Goal: Task Accomplishment & Management: Manage account settings

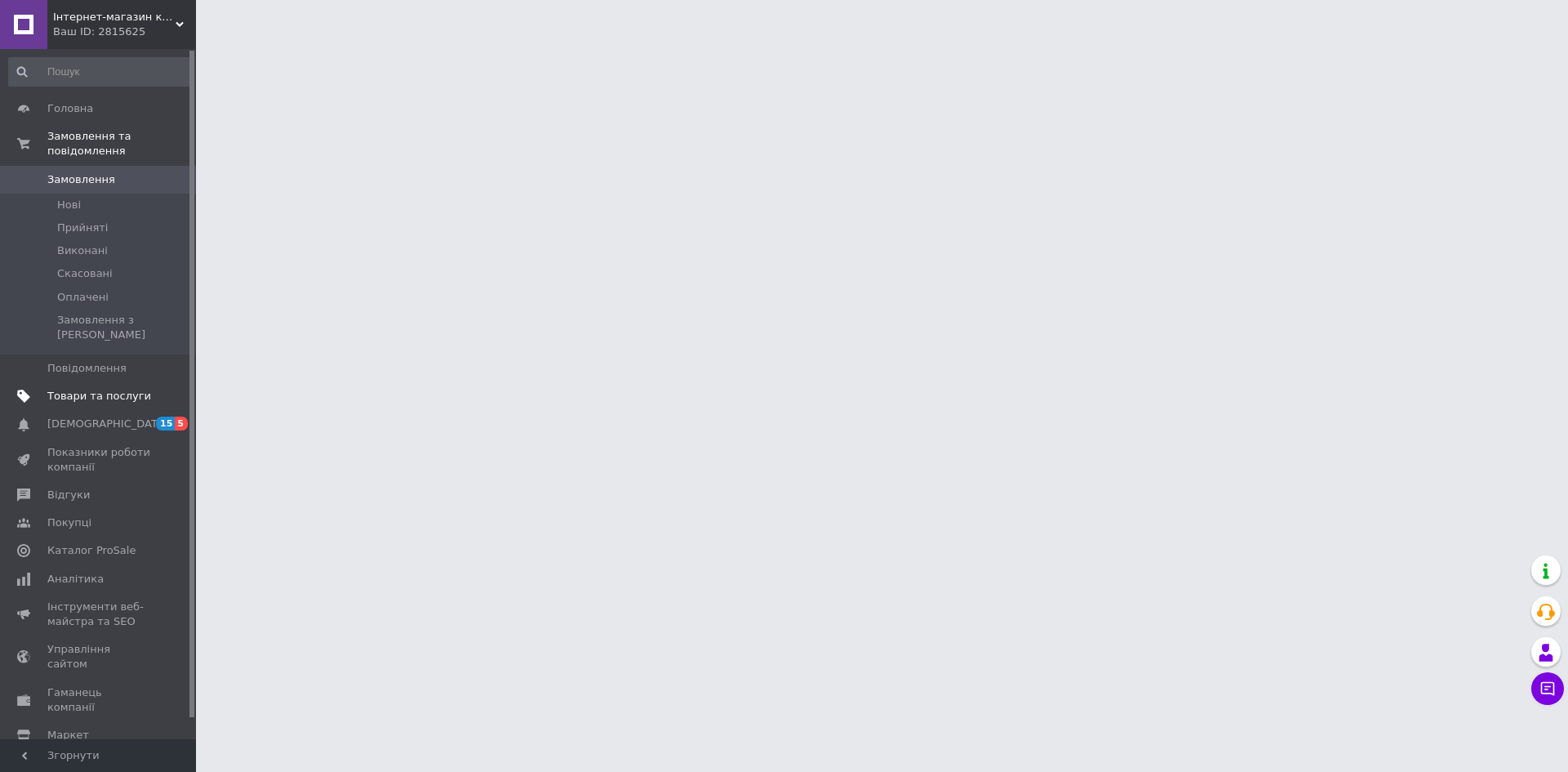
click at [115, 382] on link "Товари та послуги" at bounding box center [100, 396] width 201 height 28
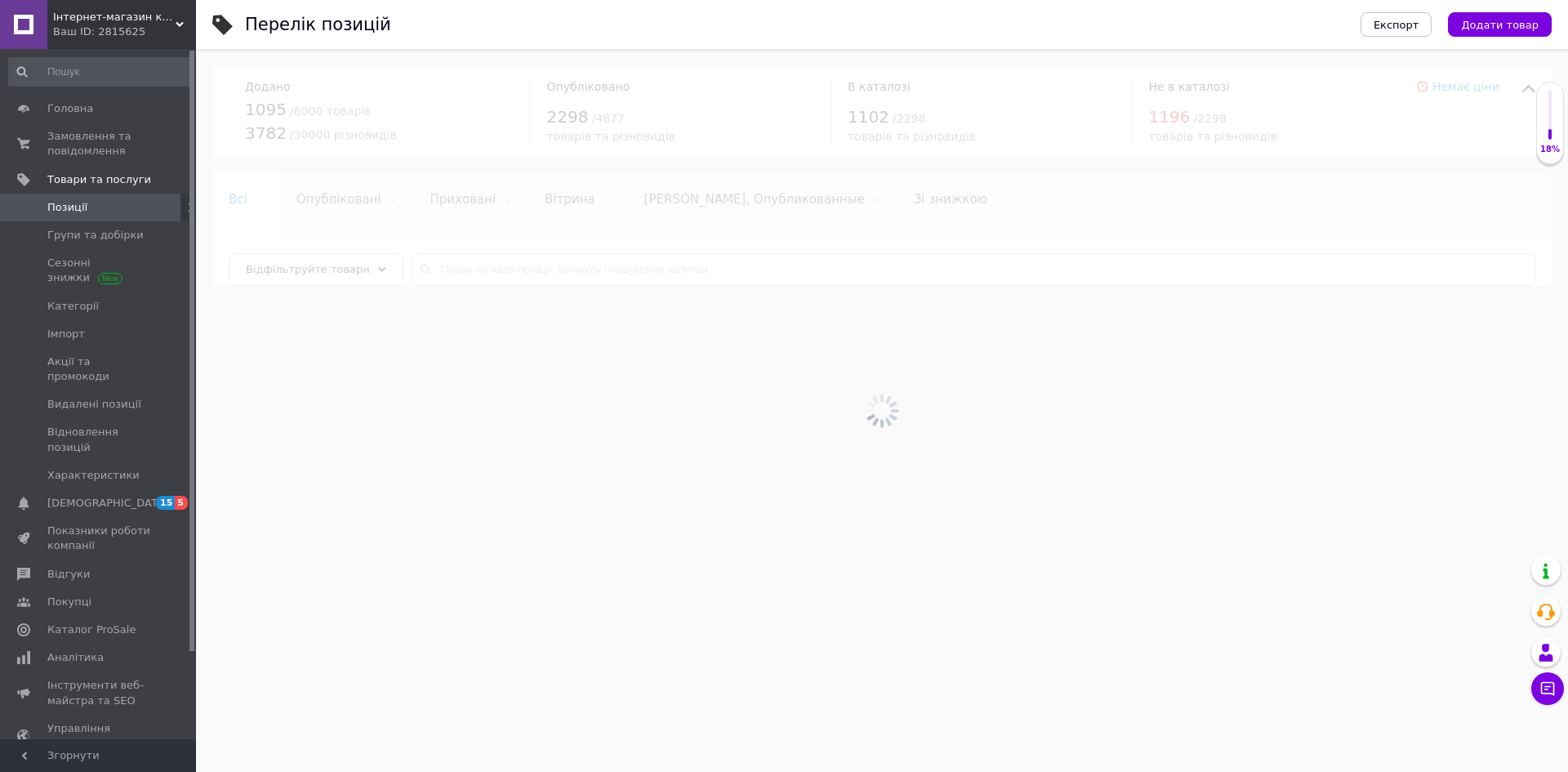
click at [445, 266] on div at bounding box center [882, 411] width 1372 height 723
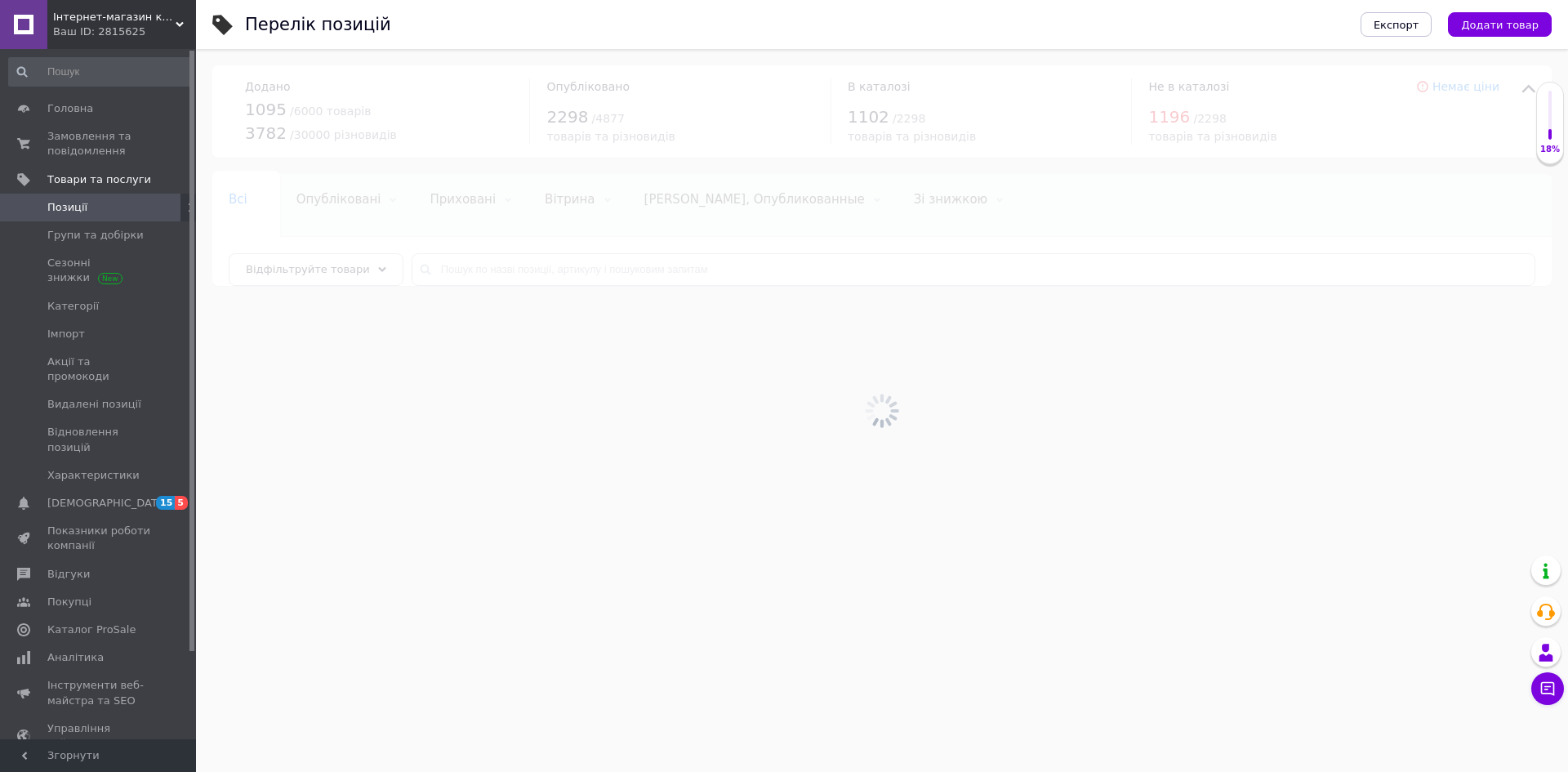
click at [445, 266] on div at bounding box center [882, 411] width 1372 height 723
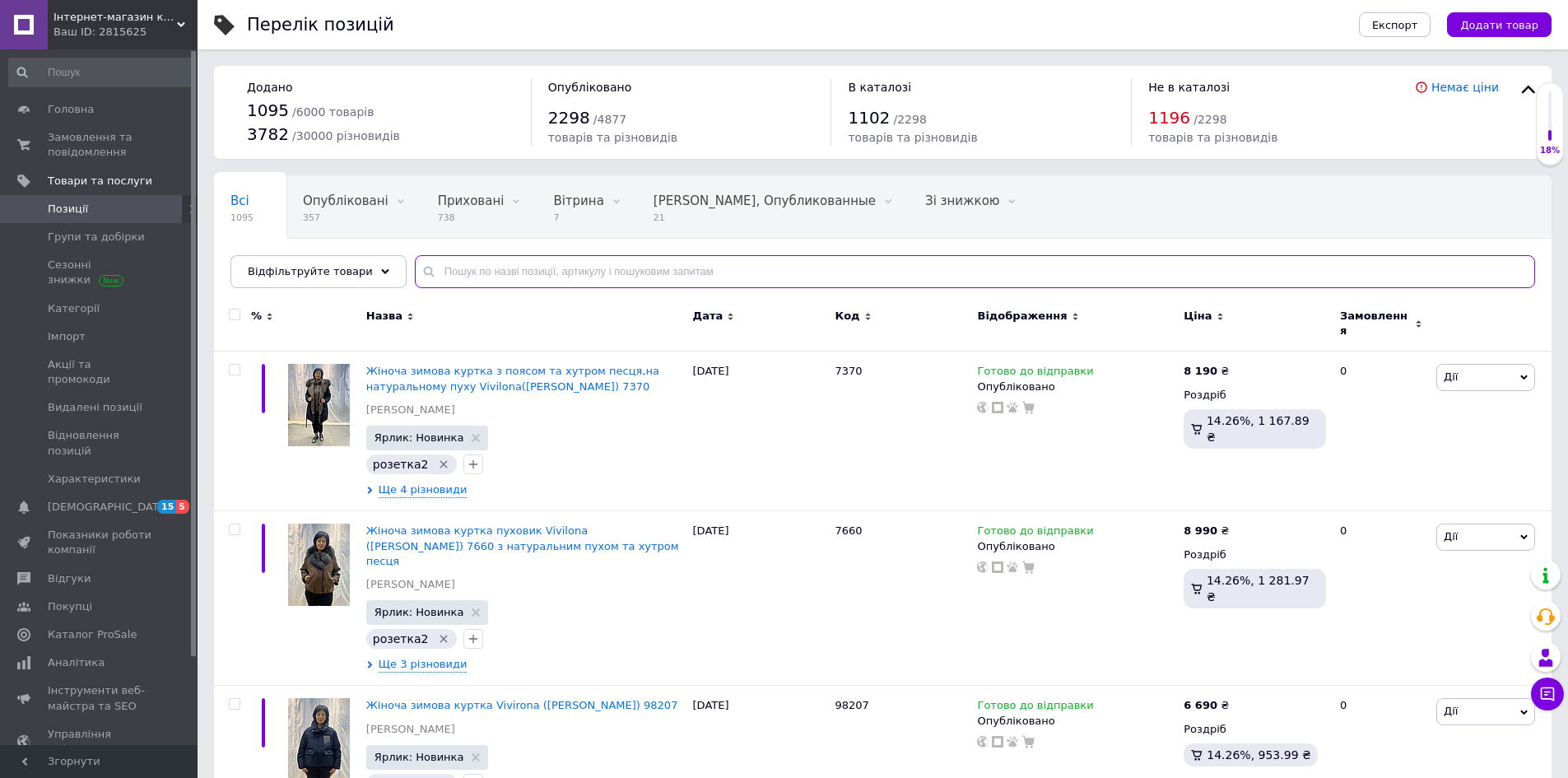
click at [448, 268] on input "text" at bounding box center [974, 271] width 1120 height 33
paste input "2625"
type input "2625"
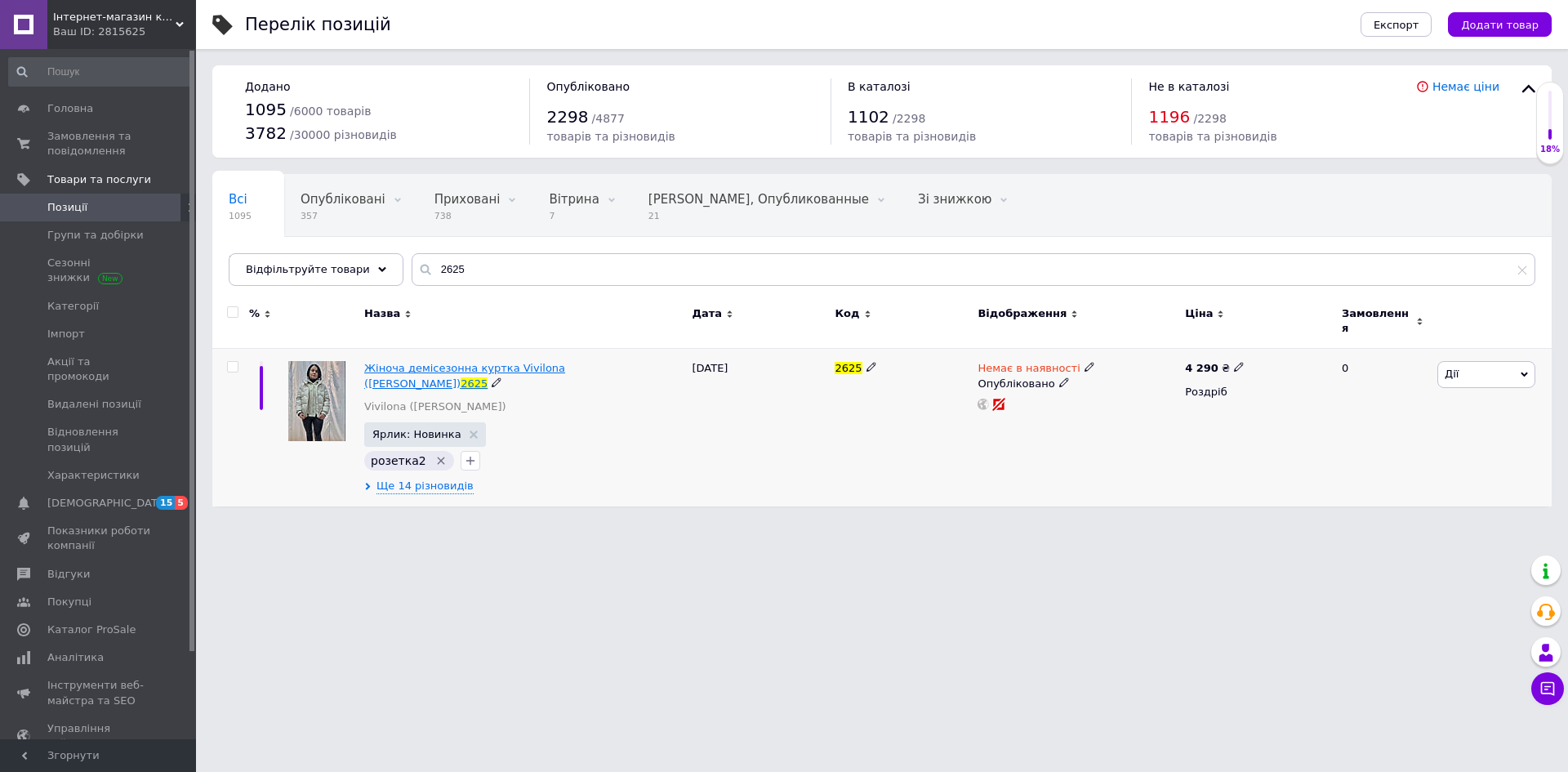
click at [554, 362] on span "Жіноча демісезонна куртка Vivilona ([PERSON_NAME])" at bounding box center [465, 376] width 201 height 27
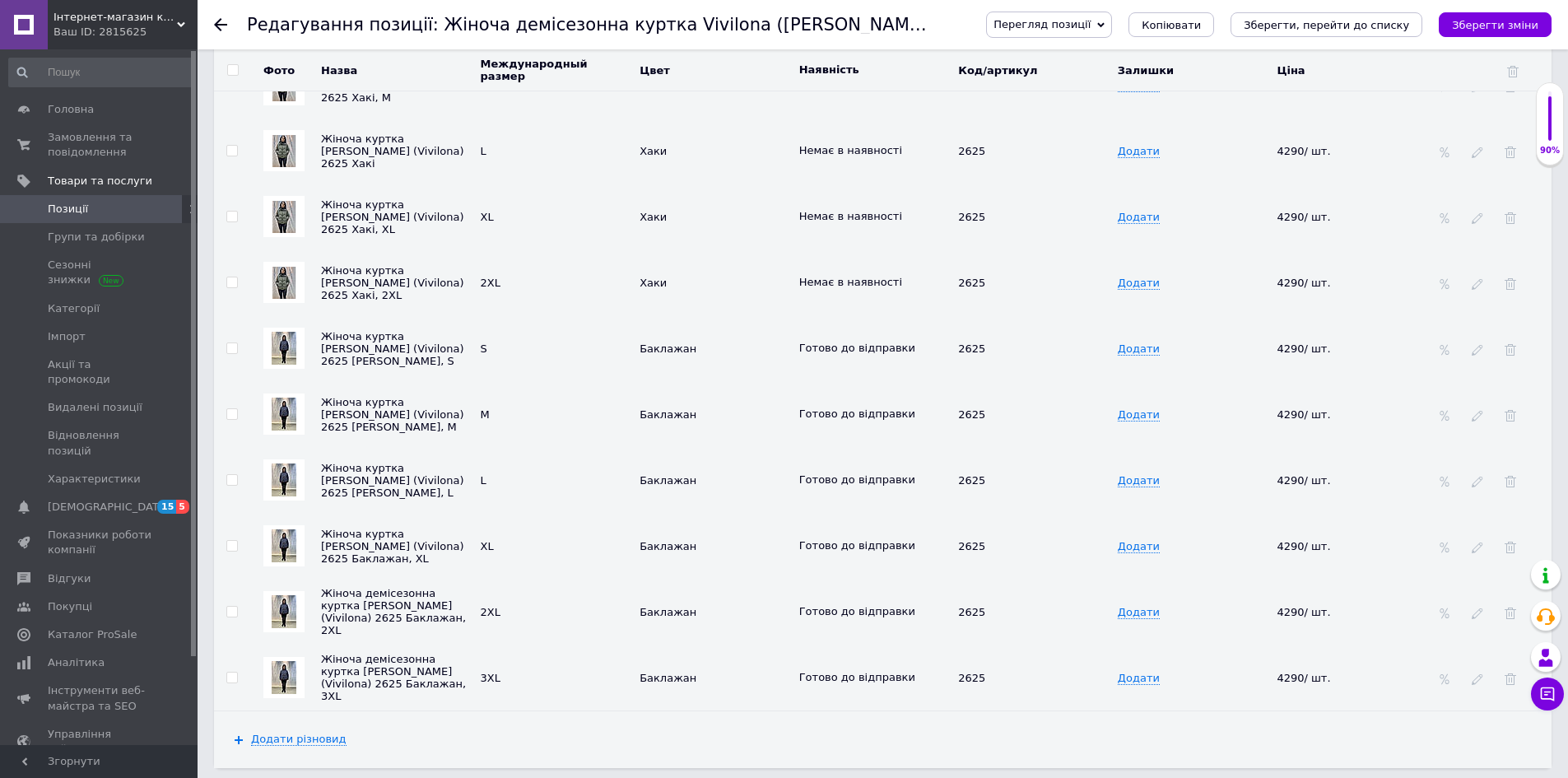
scroll to position [2882, 0]
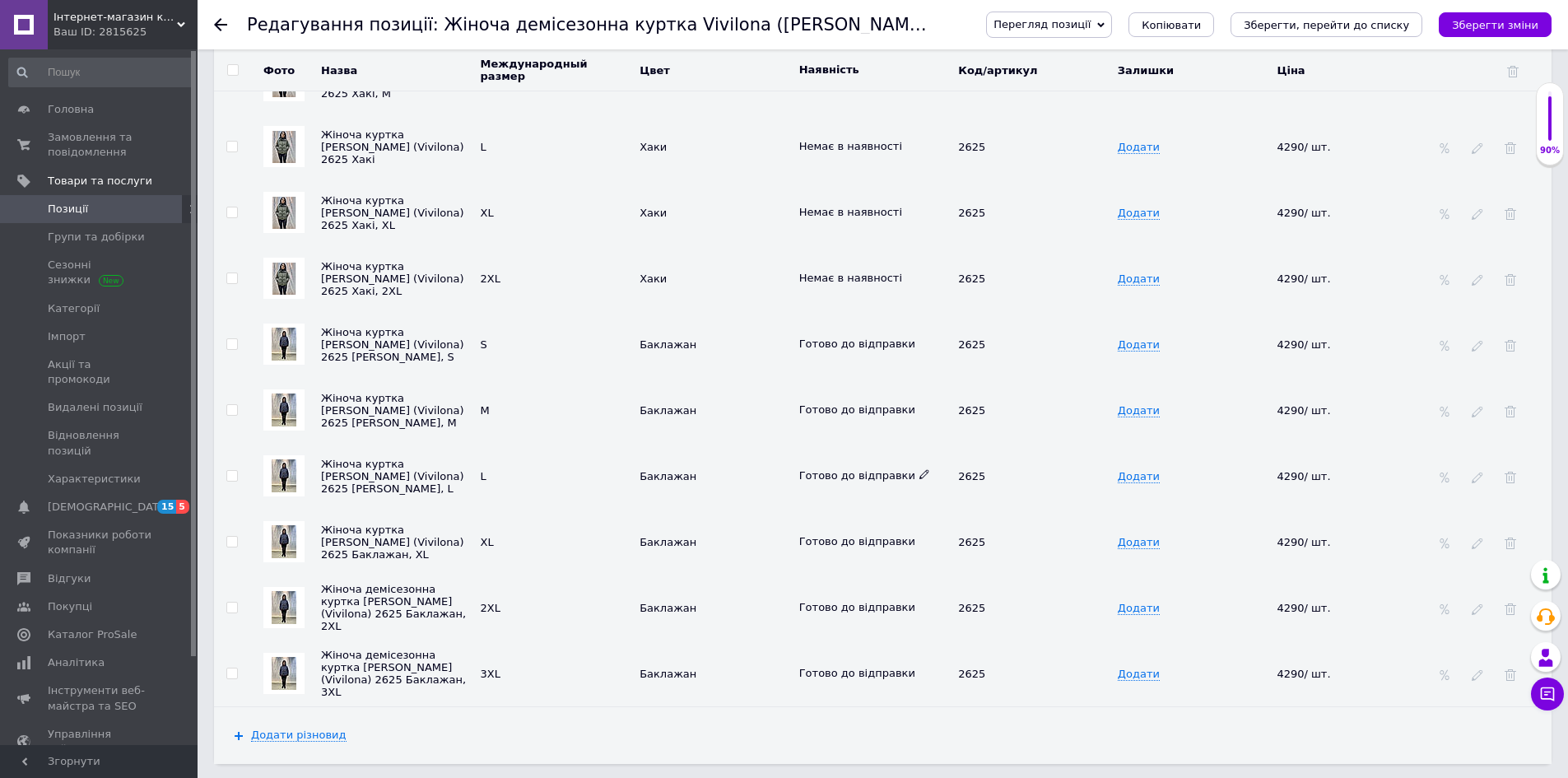
click at [919, 479] on icon at bounding box center [924, 474] width 10 height 10
click at [881, 531] on li "Немає в наявності" at bounding box center [871, 531] width 157 height 23
click at [1494, 24] on icon "Зберегти зміни" at bounding box center [1495, 25] width 87 height 13
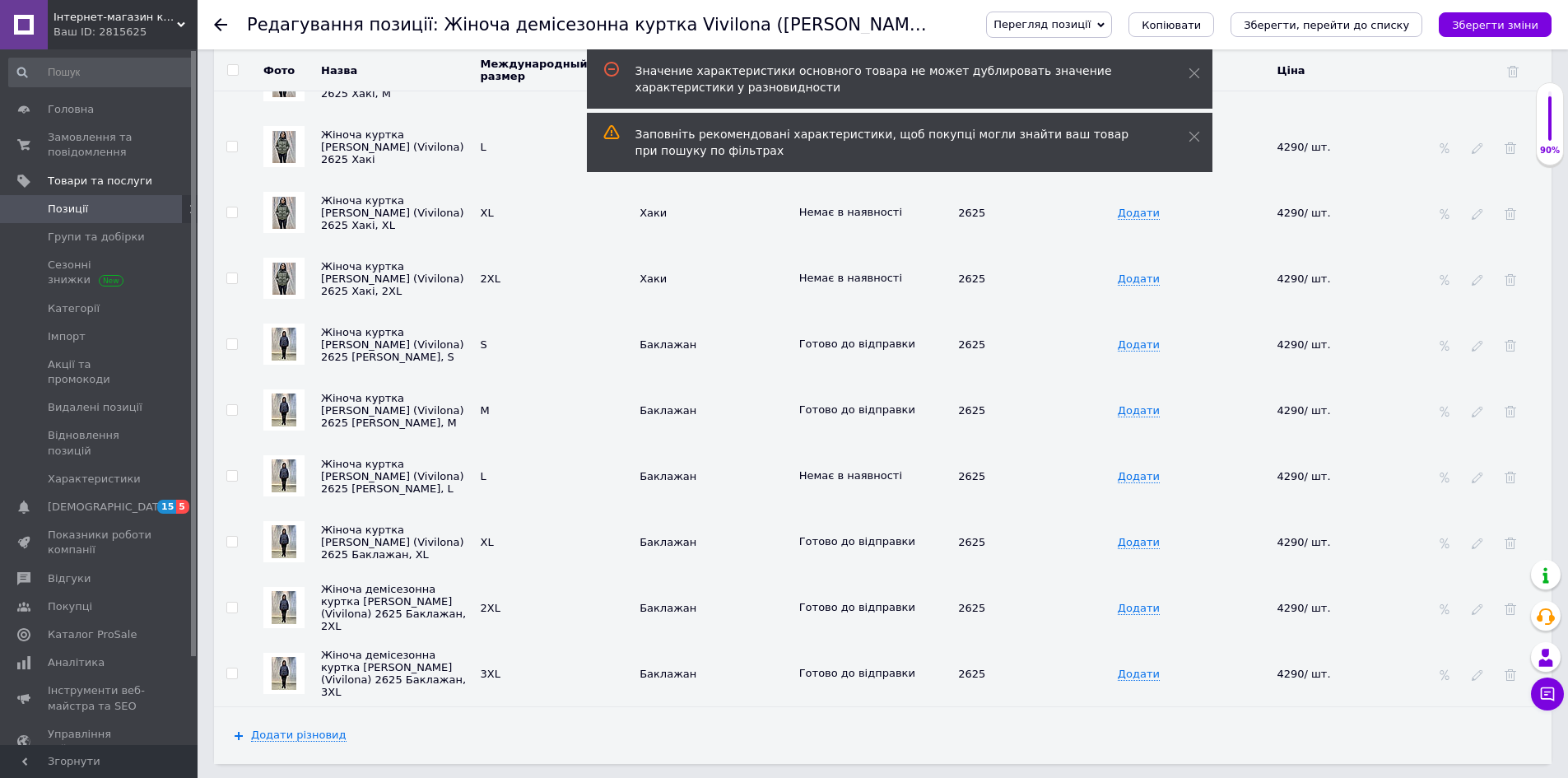
click at [103, 209] on span "Позиції" at bounding box center [100, 209] width 104 height 15
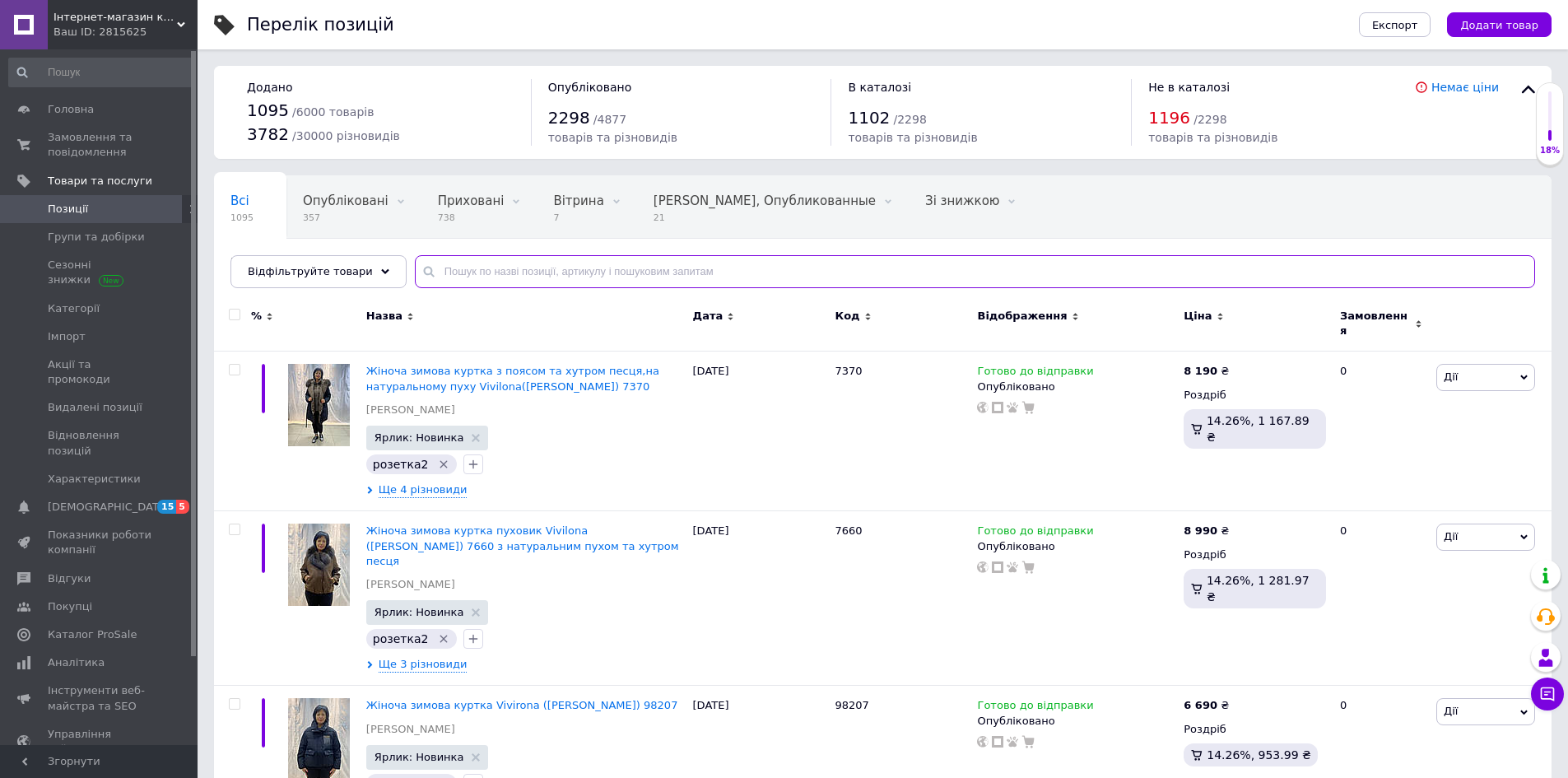
click at [464, 272] on input "text" at bounding box center [974, 271] width 1120 height 33
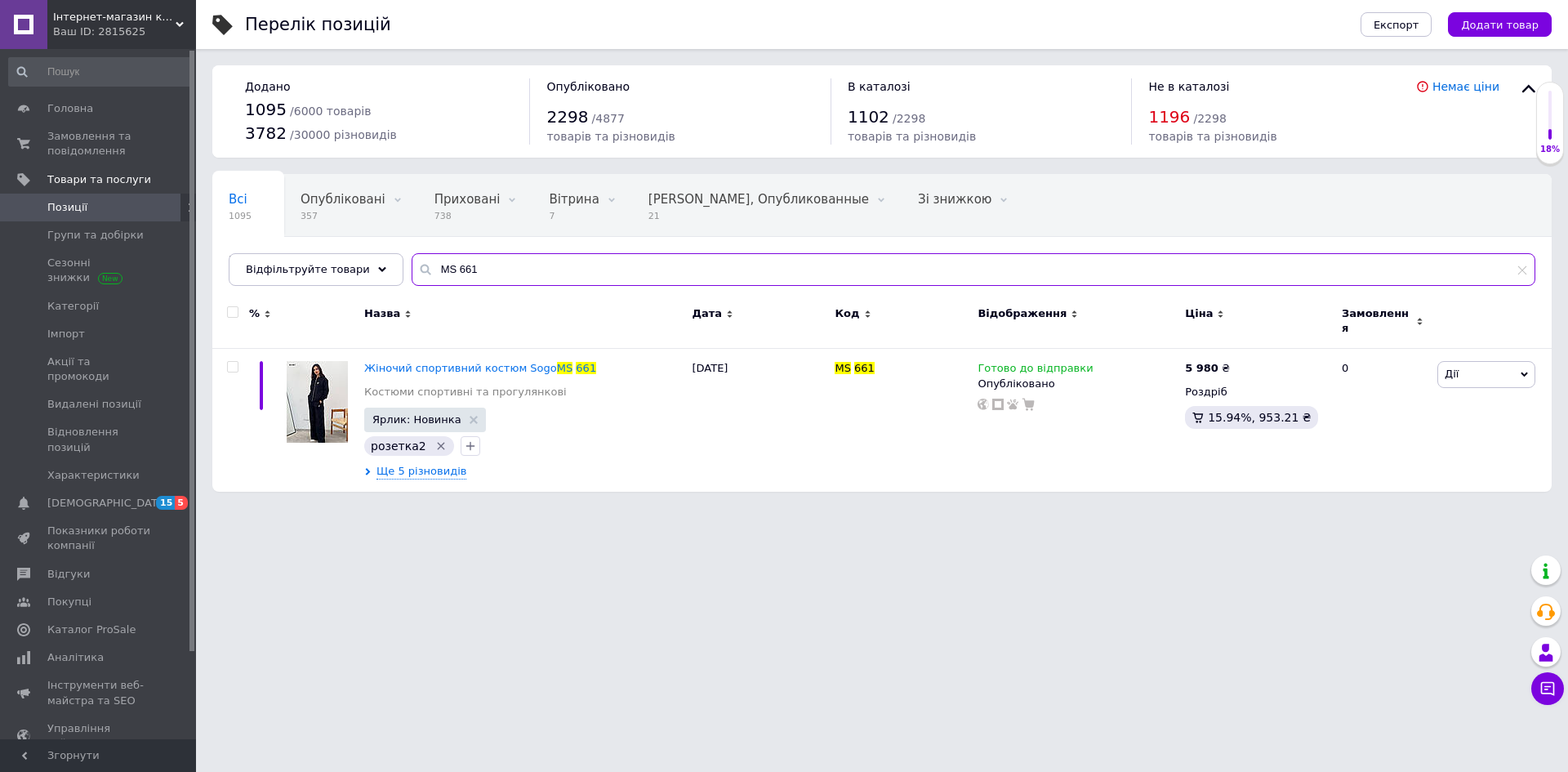
type input "MS 661"
click at [527, 362] on span "Жіночий спортивний костюм Sogo" at bounding box center [461, 368] width 193 height 13
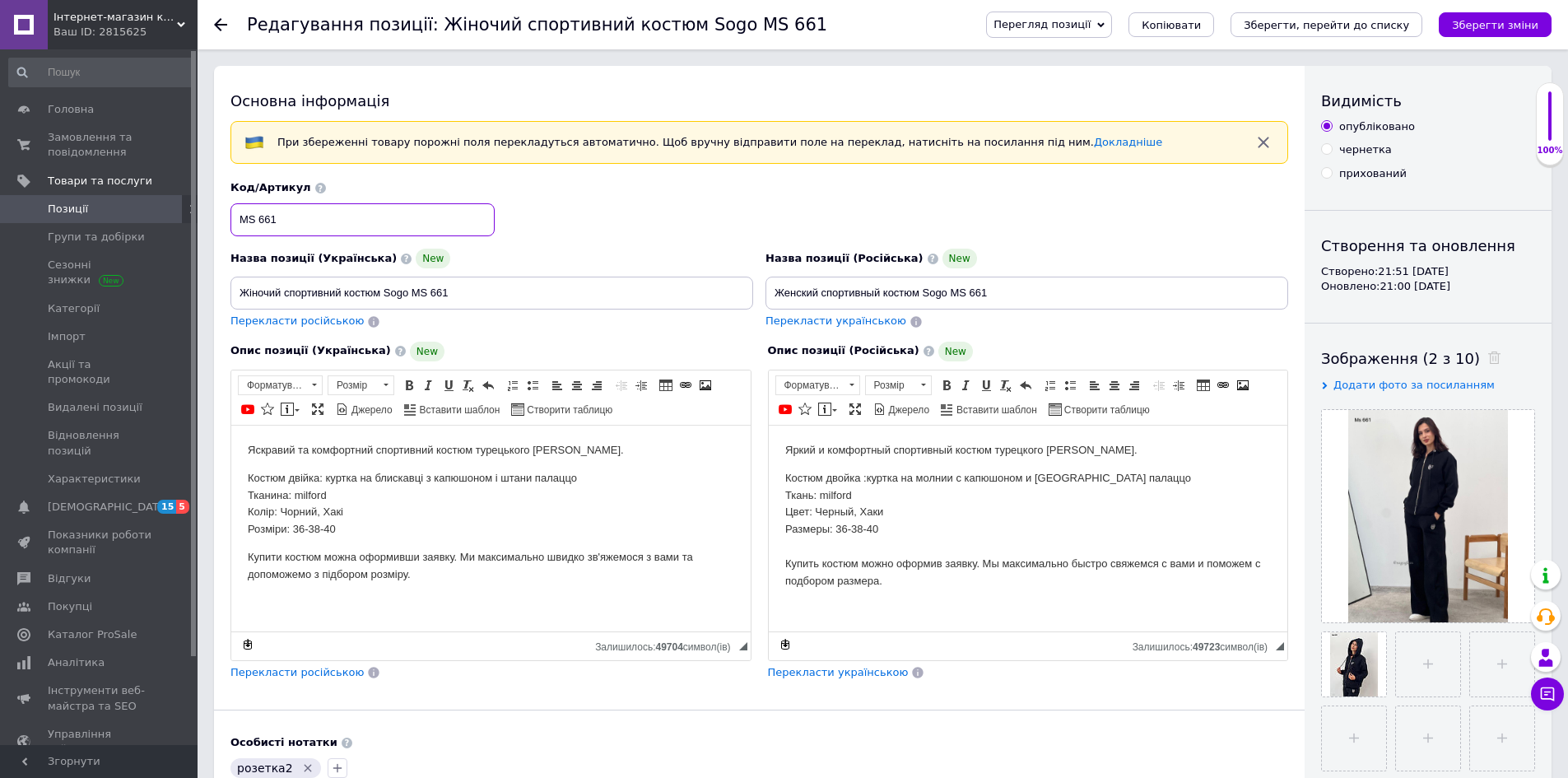
click at [376, 218] on input "MS 661" at bounding box center [362, 220] width 264 height 33
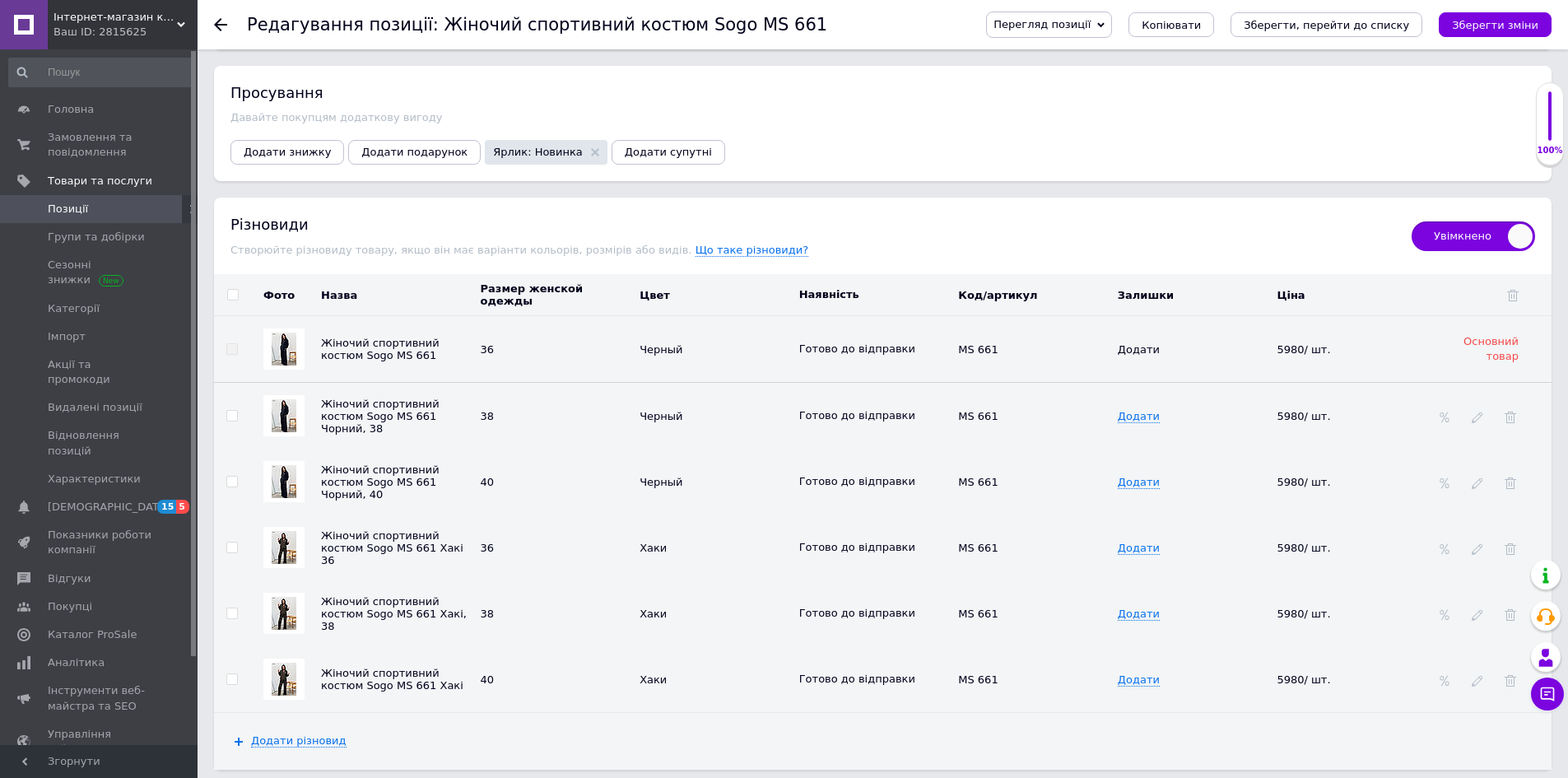
scroll to position [2305, 0]
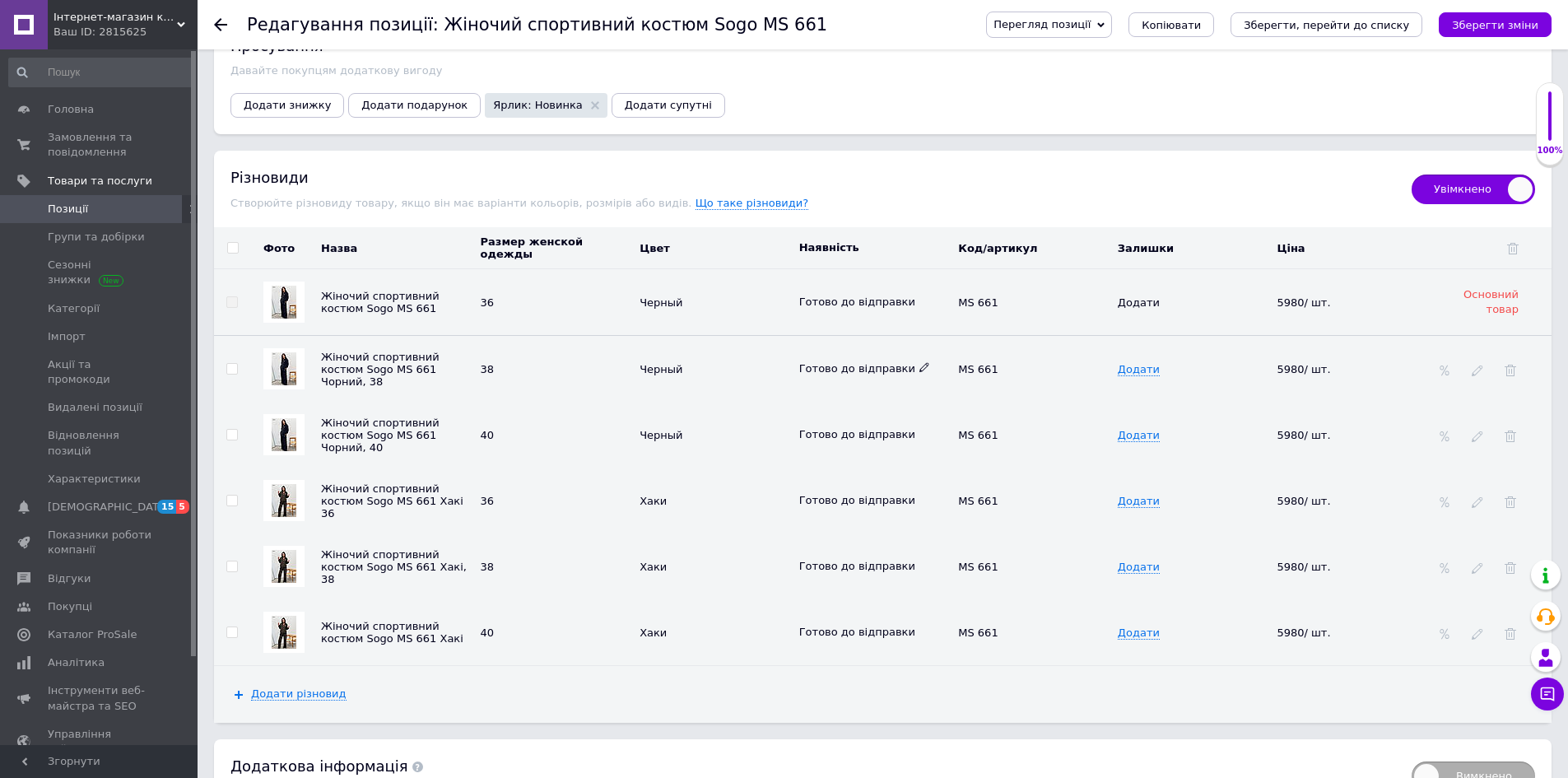
click at [919, 370] on icon at bounding box center [924, 368] width 10 height 10
click at [882, 424] on li "Немає в наявності" at bounding box center [871, 423] width 157 height 23
click at [1507, 28] on icon "Зберегти зміни" at bounding box center [1495, 25] width 87 height 13
click at [1471, 20] on icon "Зберегти зміни" at bounding box center [1495, 25] width 87 height 13
click at [223, 25] on use at bounding box center [221, 25] width 13 height 13
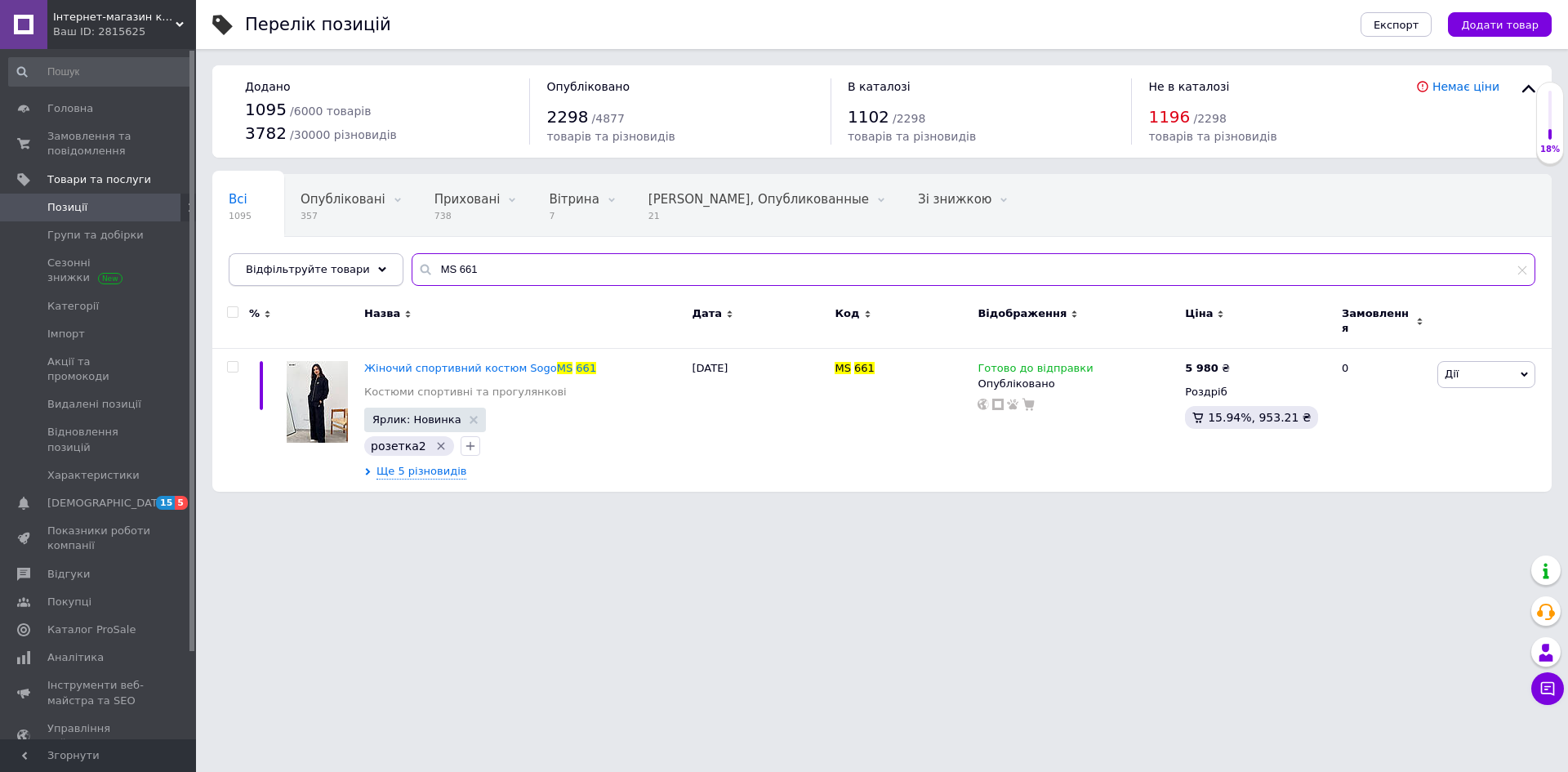
drag, startPoint x: 489, startPoint y: 273, endPoint x: 378, endPoint y: 278, distance: 111.1
click at [379, 278] on div "Відфільтруйте товари MS 661" at bounding box center [882, 269] width 1307 height 33
type input "D 125"
drag, startPoint x: 529, startPoint y: 364, endPoint x: 525, endPoint y: 351, distance: 13.6
click at [529, 364] on span "Зимовий жіночий пуховик Towmy TM-BE-" at bounding box center [478, 368] width 227 height 13
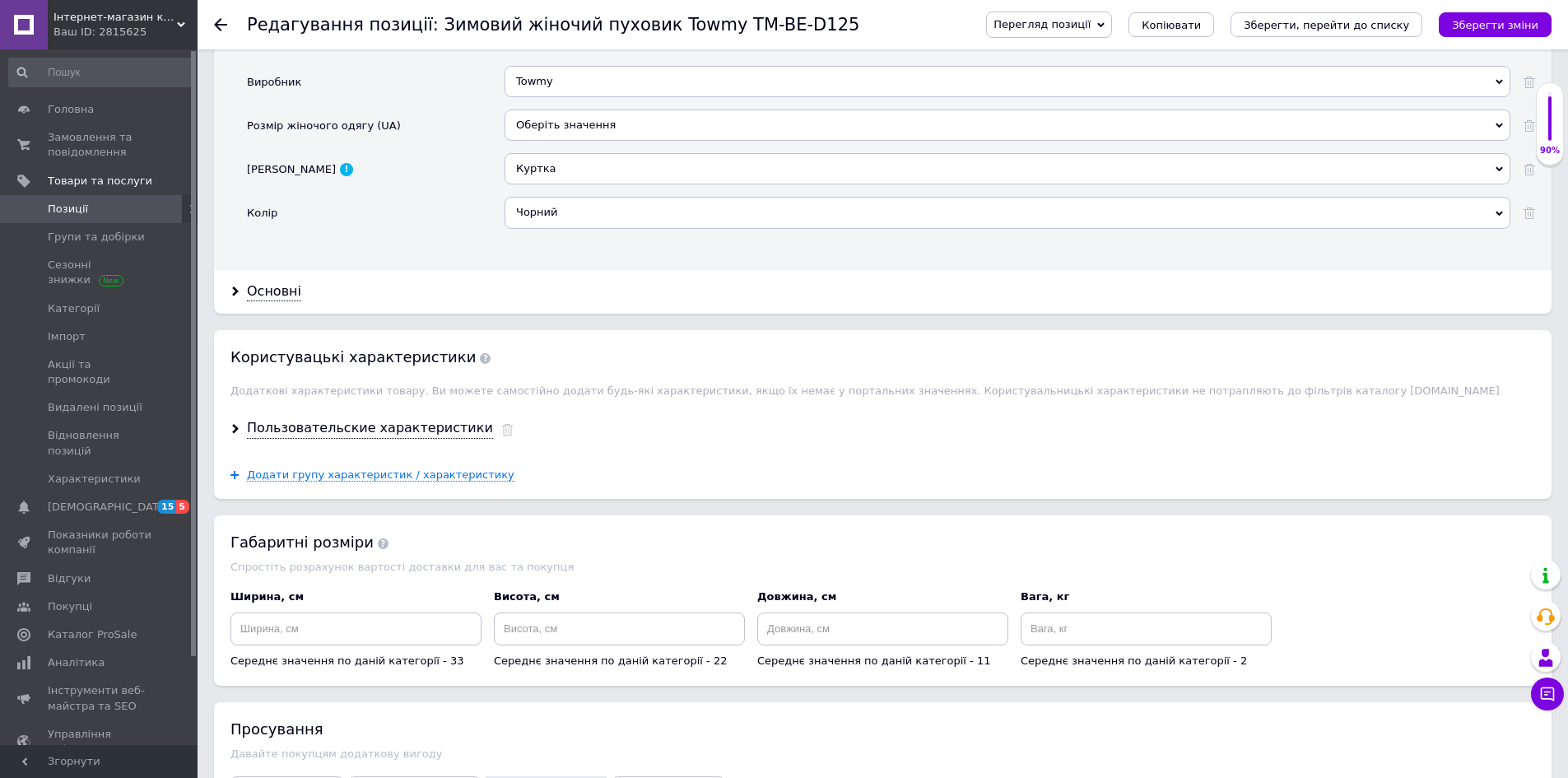
scroll to position [2223, 0]
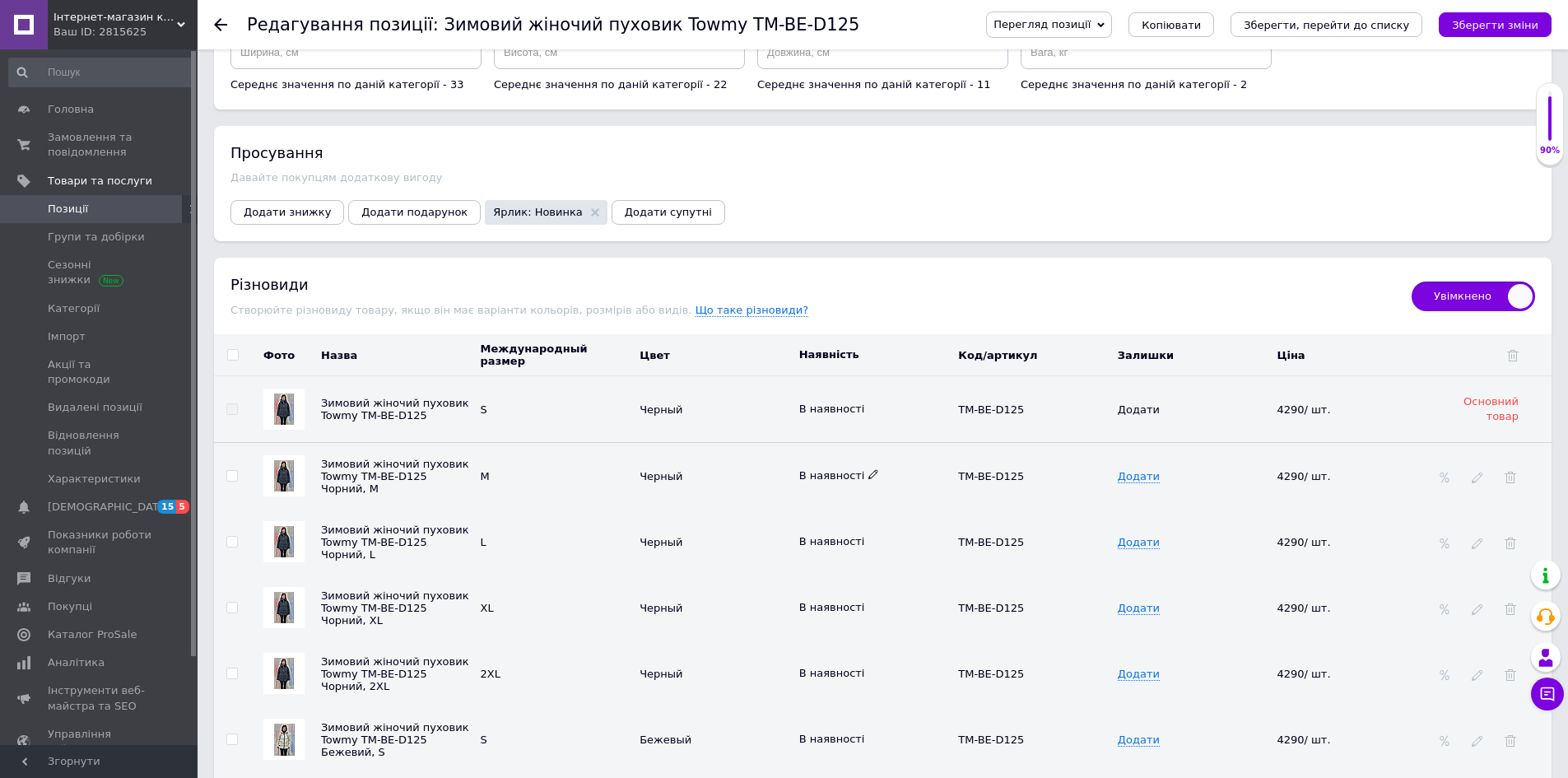
click at [868, 479] on icon at bounding box center [874, 474] width 10 height 10
click at [842, 519] on li "Немає в наявності" at bounding box center [871, 506] width 157 height 23
click at [1490, 16] on button "Зберегти зміни" at bounding box center [1495, 24] width 113 height 24
